Goal: Task Accomplishment & Management: Manage account settings

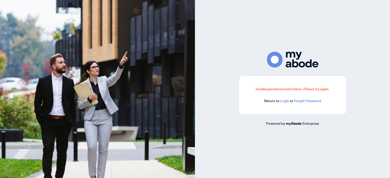
click at [284, 102] on link "Login" at bounding box center [284, 101] width 9 height 5
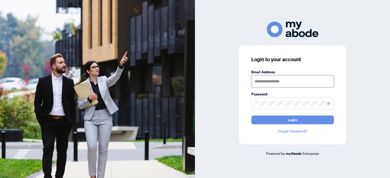
click at [281, 80] on input "text" at bounding box center [292, 82] width 82 height 12
type input "**********"
click at [251, 116] on button "Login" at bounding box center [292, 120] width 82 height 9
